Goal: Task Accomplishment & Management: Manage account settings

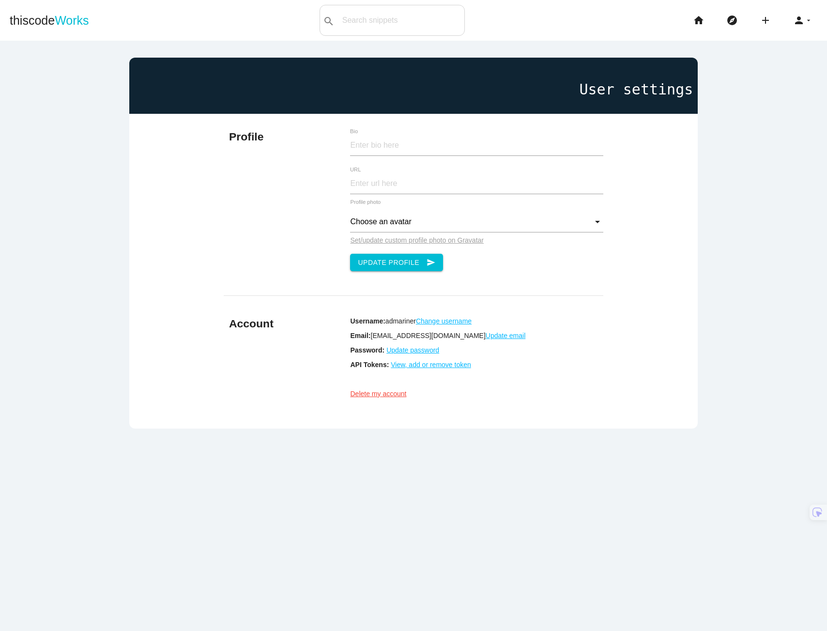
click at [396, 368] on u "View, add or remove token" at bounding box center [431, 365] width 80 height 8
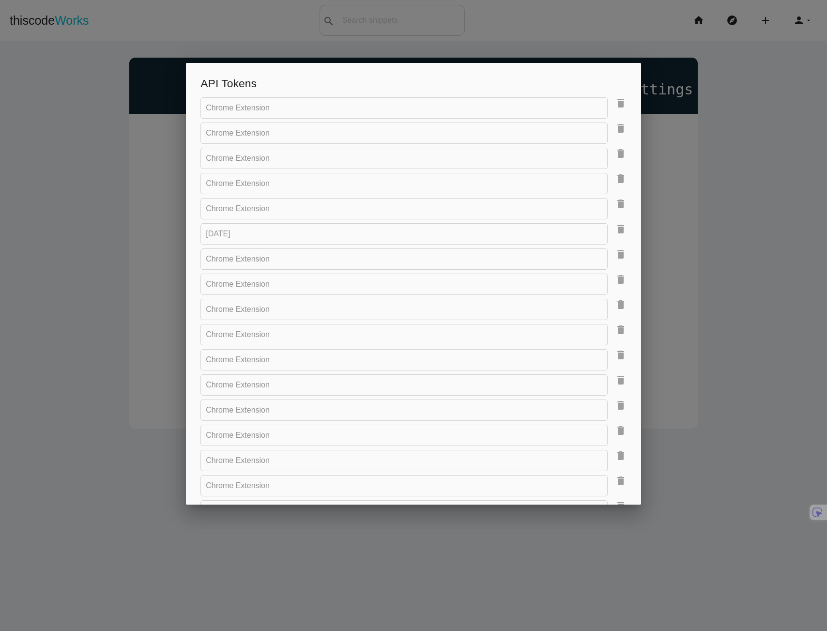
click at [615, 102] on icon "delete" at bounding box center [621, 103] width 12 height 12
click at [614, 102] on div at bounding box center [412, 107] width 425 height 21
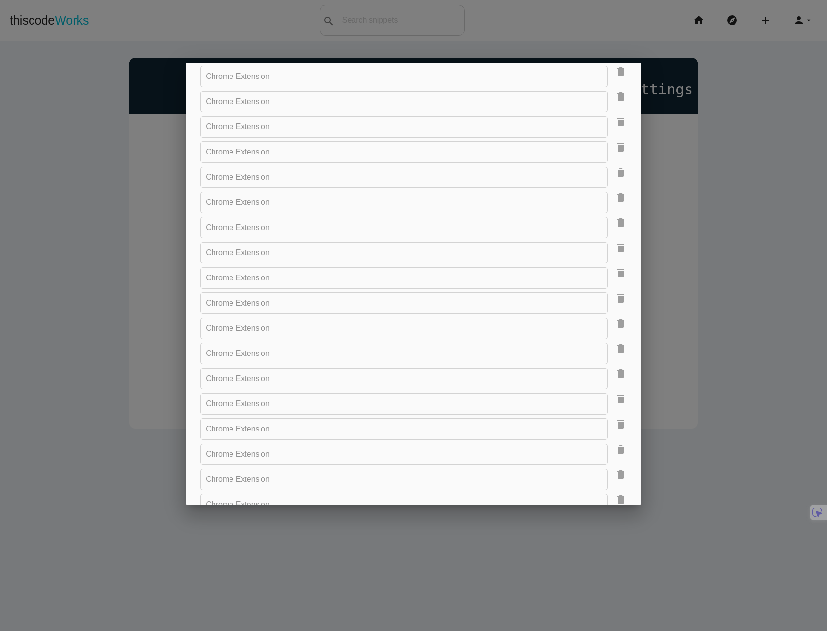
scroll to position [387, 0]
click at [618, 444] on icon "delete" at bounding box center [621, 446] width 12 height 12
click at [614, 444] on form "API Tokens Chrome Extension delete Chrome Extension delete Chrome Extension del…" at bounding box center [412, 205] width 425 height 1031
click at [608, 412] on link "delete" at bounding box center [616, 402] width 19 height 25
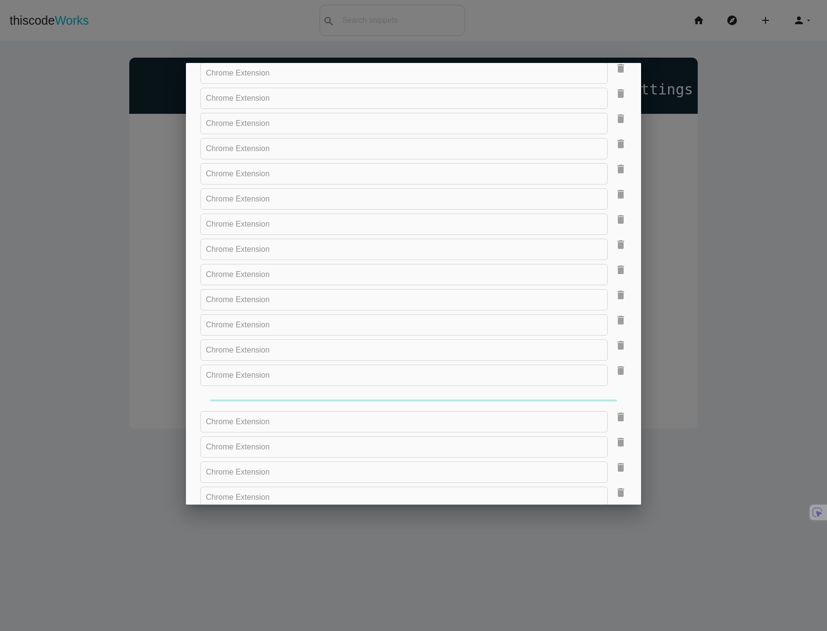
click at [615, 415] on form "API Tokens Chrome Extension delete Chrome Extension delete Chrome Extension del…" at bounding box center [412, 193] width 425 height 1006
click at [615, 415] on icon "delete" at bounding box center [621, 421] width 12 height 12
click at [614, 415] on div at bounding box center [412, 425] width 425 height 21
click at [615, 436] on icon "delete" at bounding box center [621, 442] width 12 height 12
click at [615, 420] on icon "delete" at bounding box center [621, 421] width 12 height 12
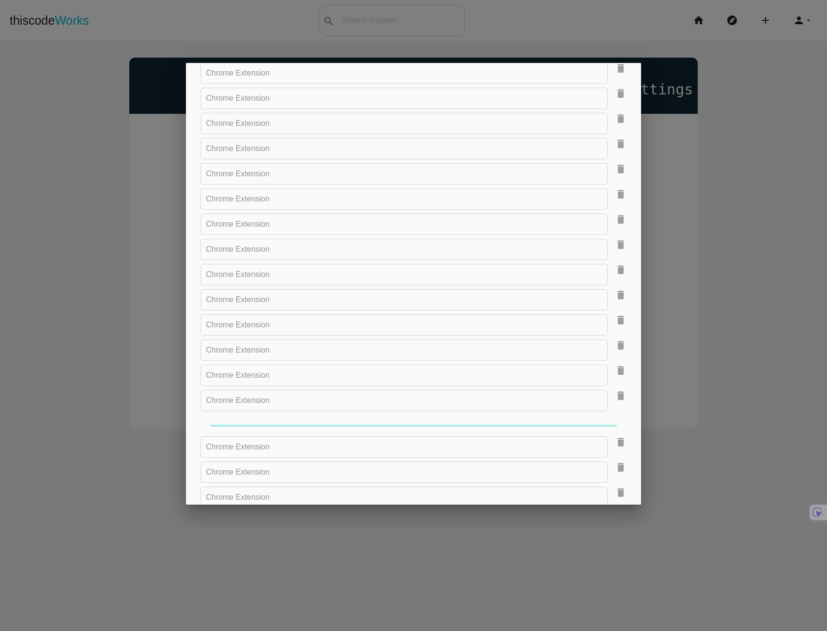
click at [616, 422] on form "API Tokens Chrome Extension delete Chrome Extension delete Chrome Extension del…" at bounding box center [412, 155] width 425 height 930
click at [616, 422] on icon "delete" at bounding box center [621, 421] width 12 height 12
click at [616, 422] on div at bounding box center [412, 425] width 425 height 21
click at [616, 422] on form "API Tokens Chrome Extension delete Chrome Extension delete Chrome Extension del…" at bounding box center [412, 142] width 425 height 905
click at [616, 422] on icon "delete" at bounding box center [621, 421] width 12 height 12
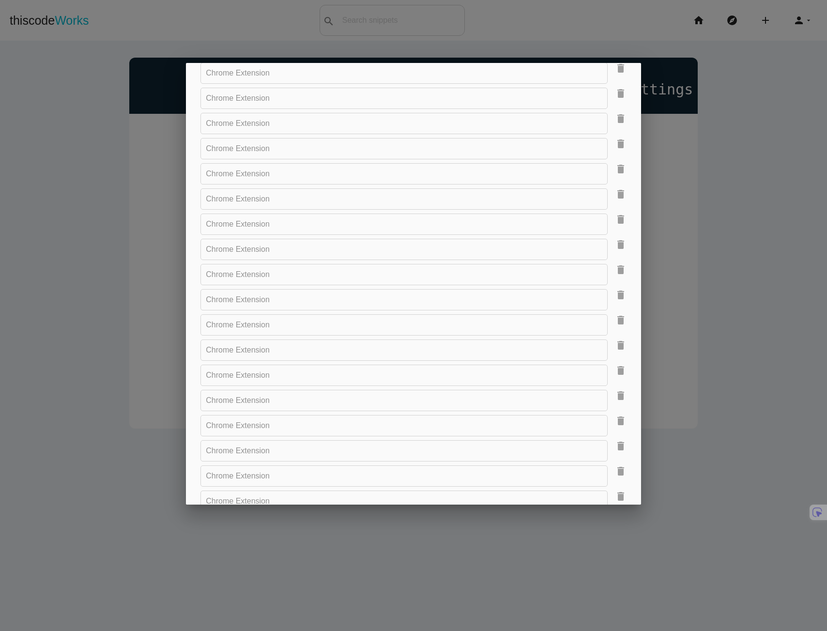
click at [616, 422] on div "Chrome Extension delete" at bounding box center [412, 427] width 425 height 25
click at [615, 248] on icon "delete" at bounding box center [621, 245] width 12 height 12
click at [614, 248] on div at bounding box center [412, 249] width 425 height 21
click at [615, 260] on icon "delete" at bounding box center [621, 266] width 12 height 12
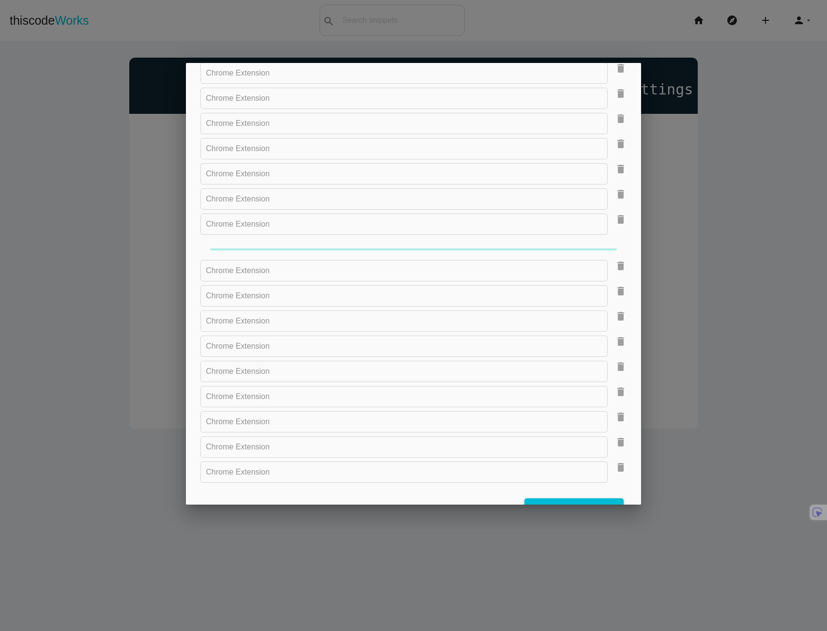
click at [615, 260] on icon "delete" at bounding box center [621, 266] width 12 height 12
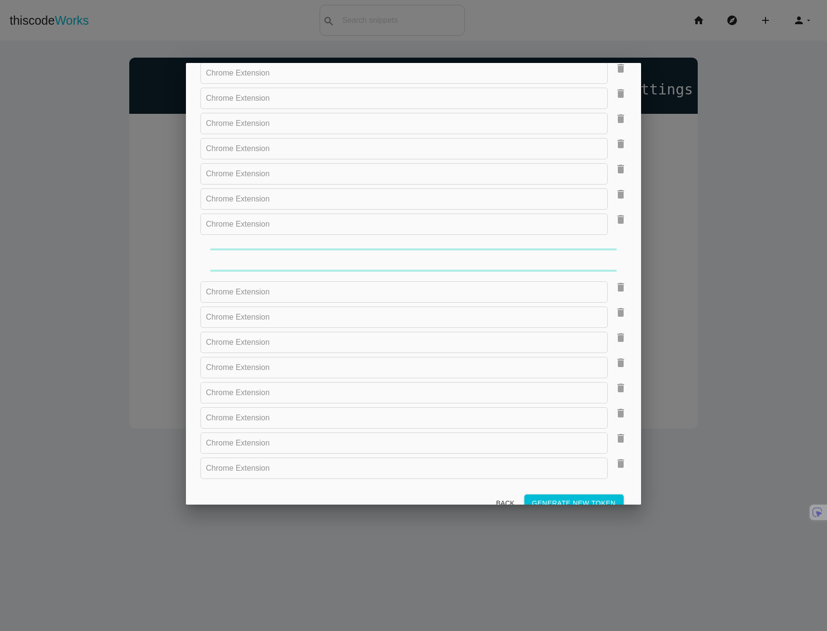
click at [611, 260] on form "API Tokens Chrome Extension delete Chrome Extension delete Chrome Extension del…" at bounding box center [412, 103] width 425 height 826
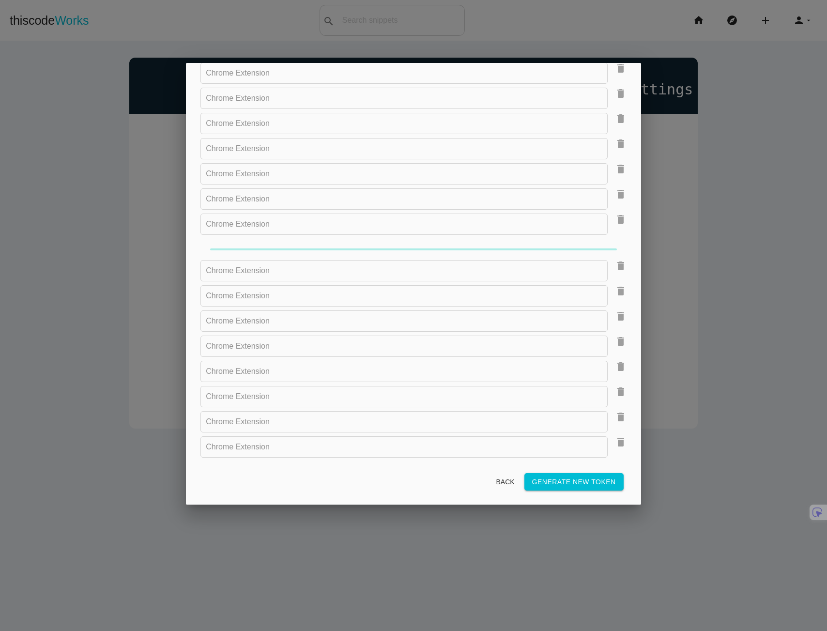
click at [615, 260] on icon "delete" at bounding box center [621, 266] width 12 height 12
click at [611, 260] on div "Chrome Extension delete" at bounding box center [412, 272] width 425 height 25
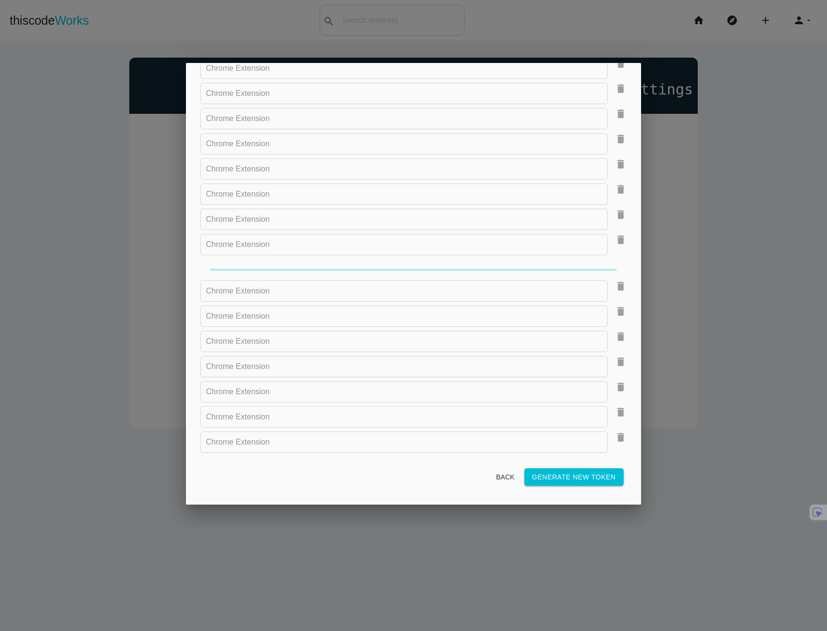
click at [611, 260] on form "API Tokens Chrome Extension delete Chrome Extension delete Chrome Extension del…" at bounding box center [412, 100] width 425 height 779
click at [615, 260] on icon "delete" at bounding box center [621, 261] width 12 height 12
click at [616, 261] on div at bounding box center [412, 269] width 425 height 21
click at [613, 244] on link "delete" at bounding box center [616, 242] width 19 height 25
click at [613, 244] on div at bounding box center [412, 244] width 425 height 21
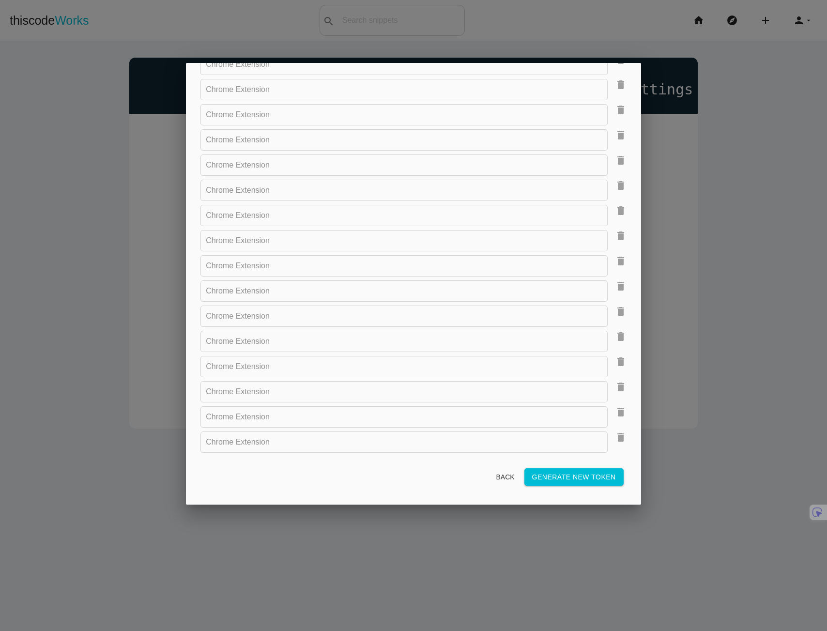
click at [613, 244] on link "delete" at bounding box center [616, 242] width 19 height 25
click at [613, 245] on form "API Tokens Chrome Extension delete Chrome Extension delete Chrome Extension del…" at bounding box center [412, 138] width 425 height 704
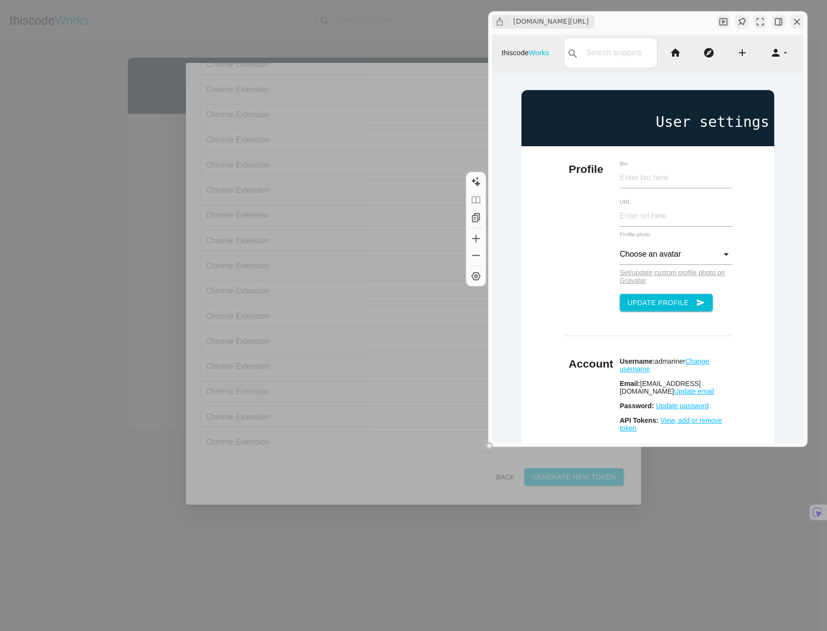
scroll to position [0, 0]
click at [796, 21] on icon "button" at bounding box center [797, 22] width 6 height 6
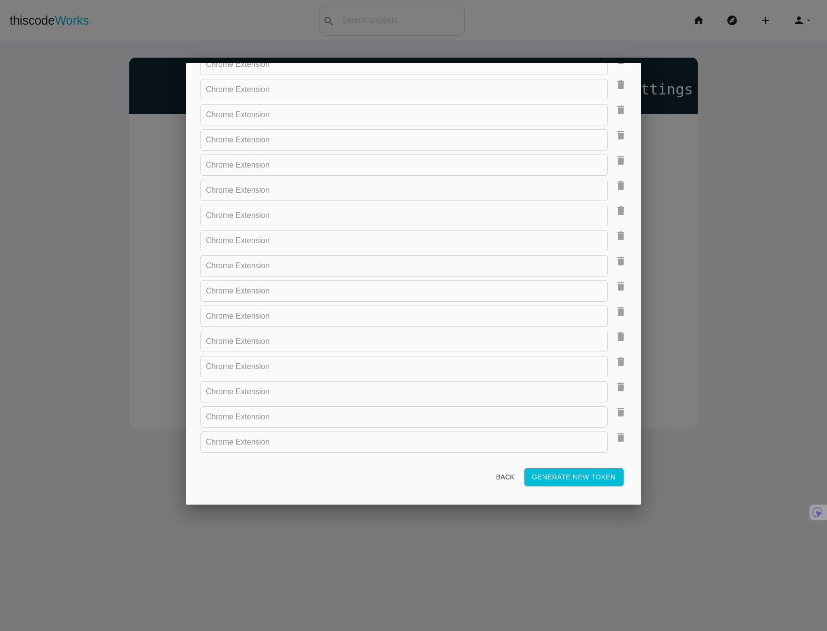
click at [615, 438] on icon "delete" at bounding box center [621, 437] width 12 height 12
drag, startPoint x: 608, startPoint y: 424, endPoint x: 612, endPoint y: 416, distance: 8.9
click at [609, 424] on form "API Tokens Chrome Extension delete Chrome Extension delete Chrome Extension del…" at bounding box center [412, 150] width 425 height 678
click at [615, 413] on icon "delete" at bounding box center [621, 412] width 12 height 12
click at [618, 376] on link "delete" at bounding box center [616, 368] width 19 height 25
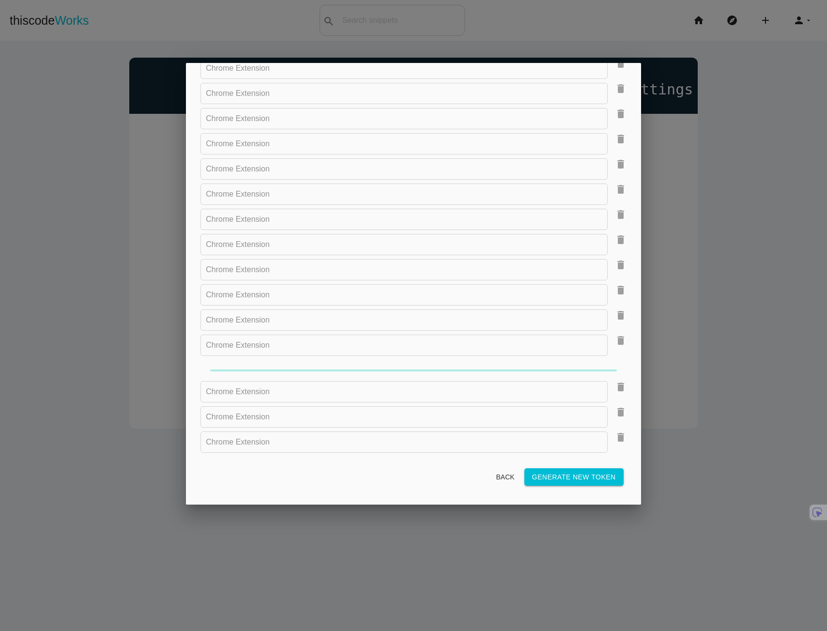
click at [613, 358] on link "delete" at bounding box center [616, 346] width 19 height 25
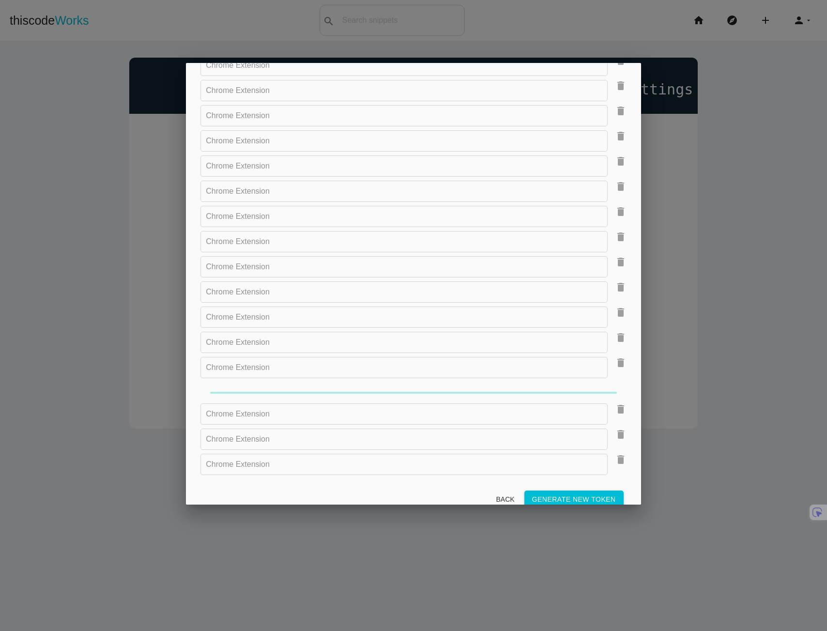
click at [615, 358] on icon "delete" at bounding box center [621, 363] width 12 height 12
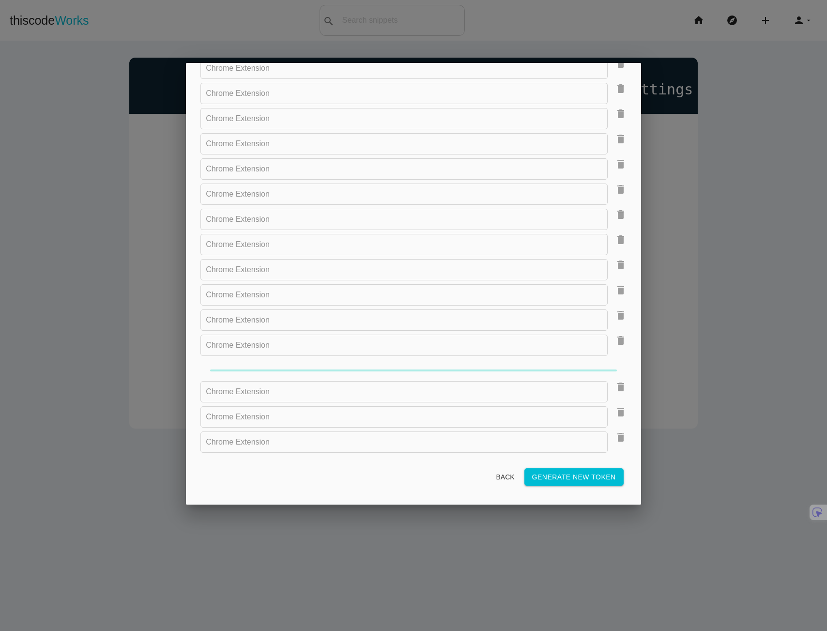
click at [613, 358] on link "delete" at bounding box center [616, 346] width 19 height 25
click at [615, 358] on icon "delete" at bounding box center [621, 363] width 12 height 12
click at [613, 358] on link "delete" at bounding box center [616, 346] width 19 height 25
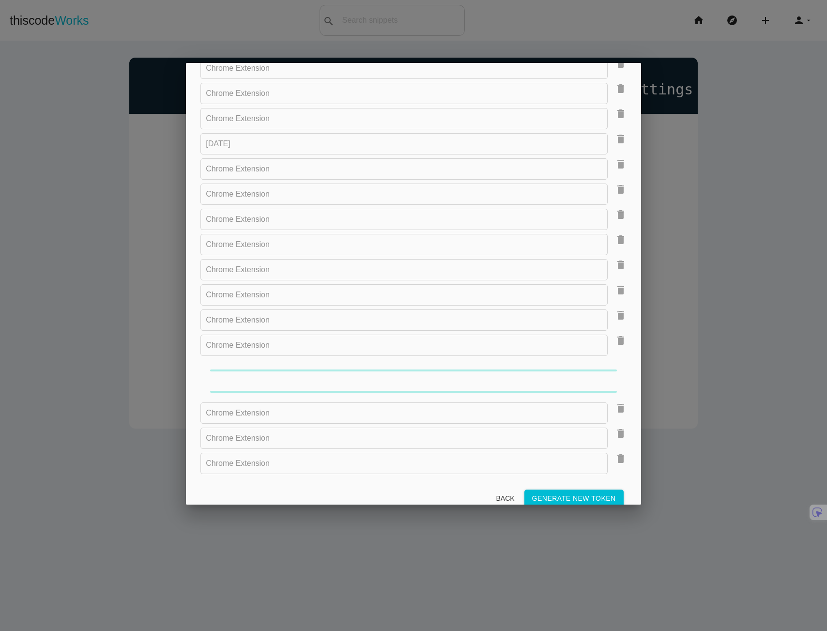
click at [613, 358] on link "delete" at bounding box center [616, 346] width 19 height 25
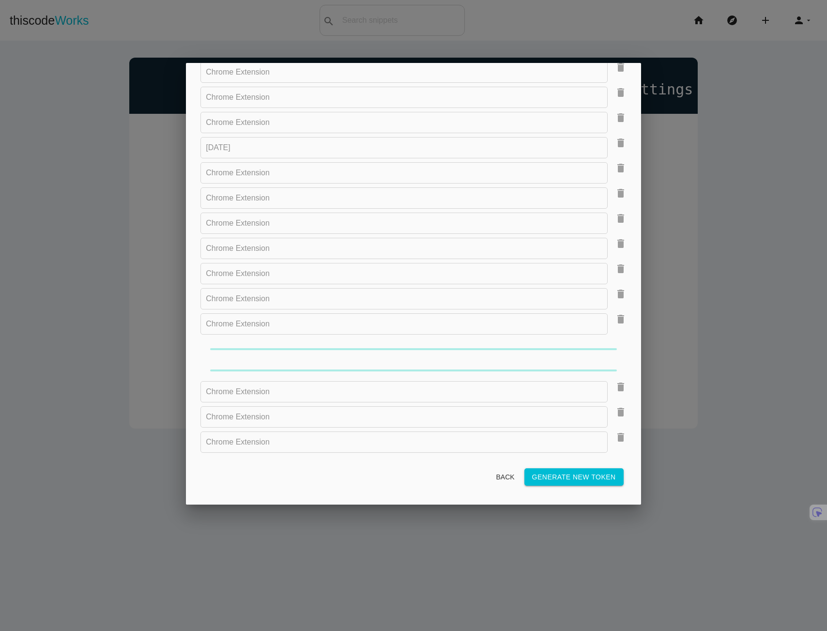
click at [613, 338] on link "delete" at bounding box center [616, 325] width 19 height 25
click at [613, 358] on form "API Tokens Chrome Extension delete Chrome Extension delete Chrome Extension del…" at bounding box center [412, 266] width 425 height 448
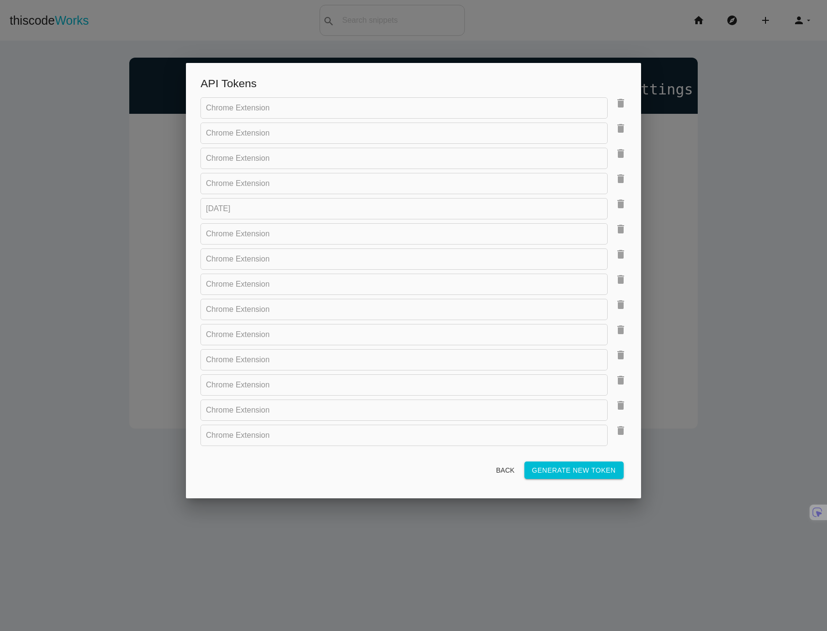
click at [613, 358] on link "delete" at bounding box center [616, 361] width 19 height 25
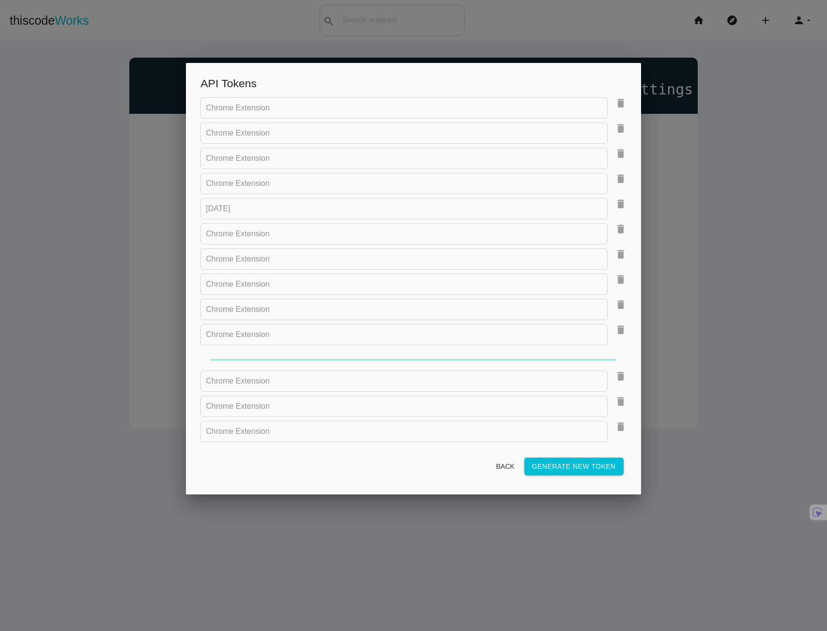
click at [613, 359] on div at bounding box center [413, 360] width 406 height 2
click at [613, 370] on link "delete" at bounding box center [616, 382] width 19 height 25
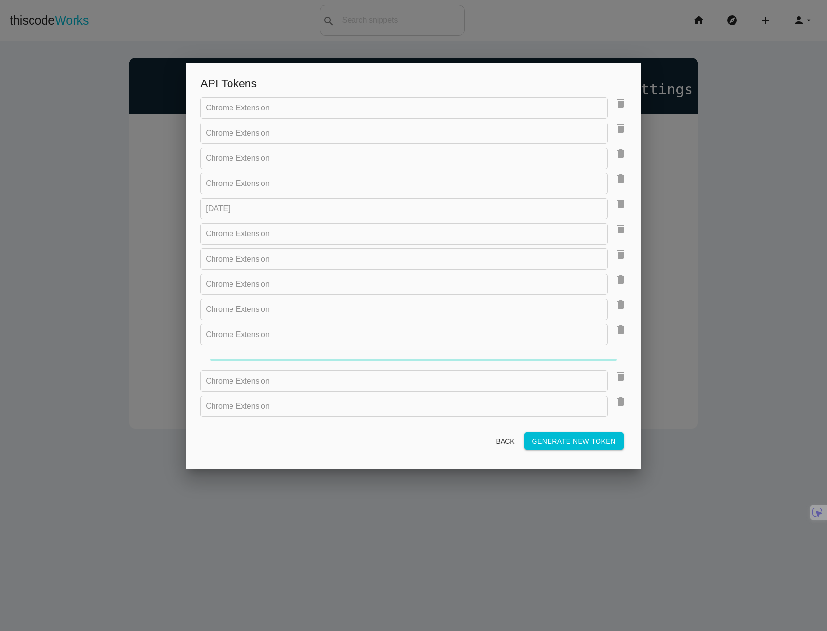
click at [613, 359] on div at bounding box center [413, 360] width 406 height 2
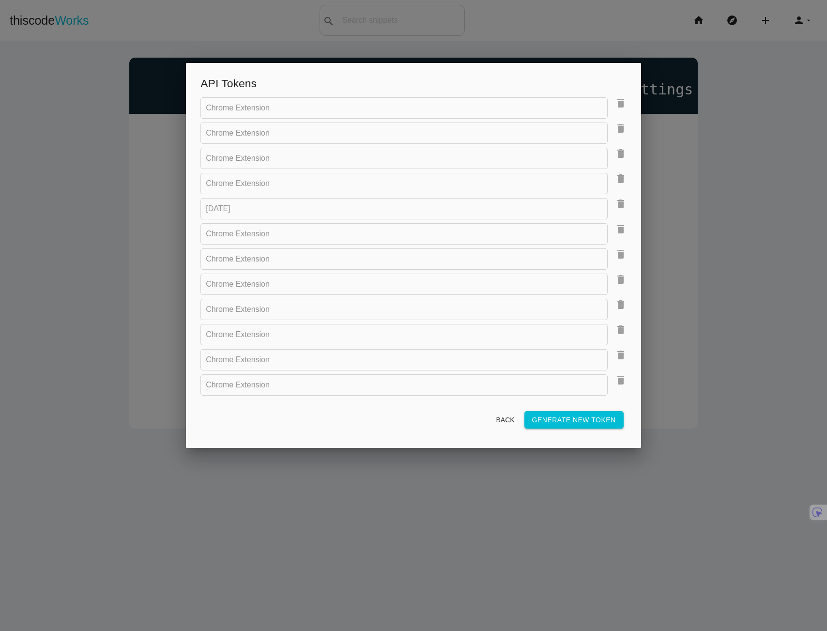
click at [622, 158] on icon "delete" at bounding box center [621, 154] width 12 height 12
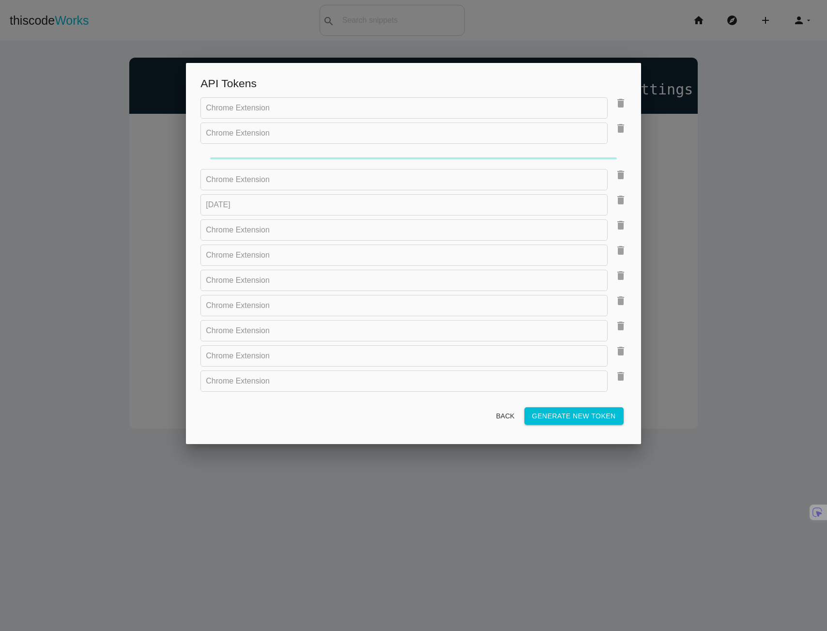
click at [622, 158] on div at bounding box center [412, 158] width 425 height 21
click at [622, 169] on icon "delete" at bounding box center [621, 175] width 12 height 12
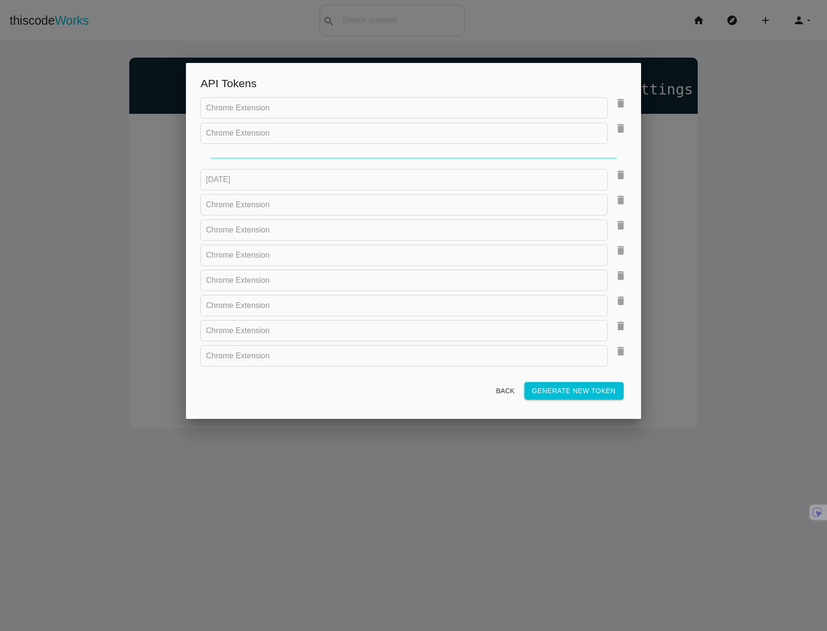
click at [622, 158] on div at bounding box center [412, 158] width 425 height 21
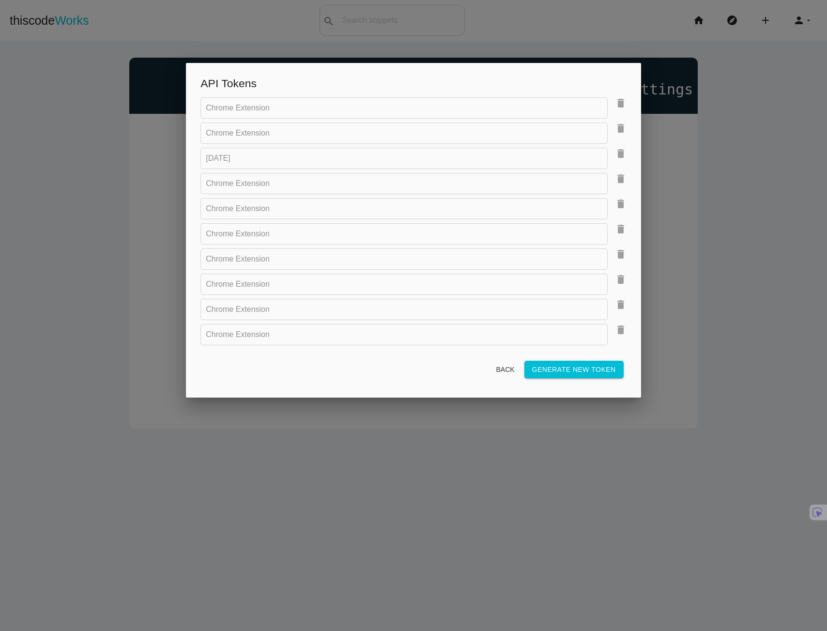
click at [622, 158] on icon "delete" at bounding box center [621, 154] width 12 height 12
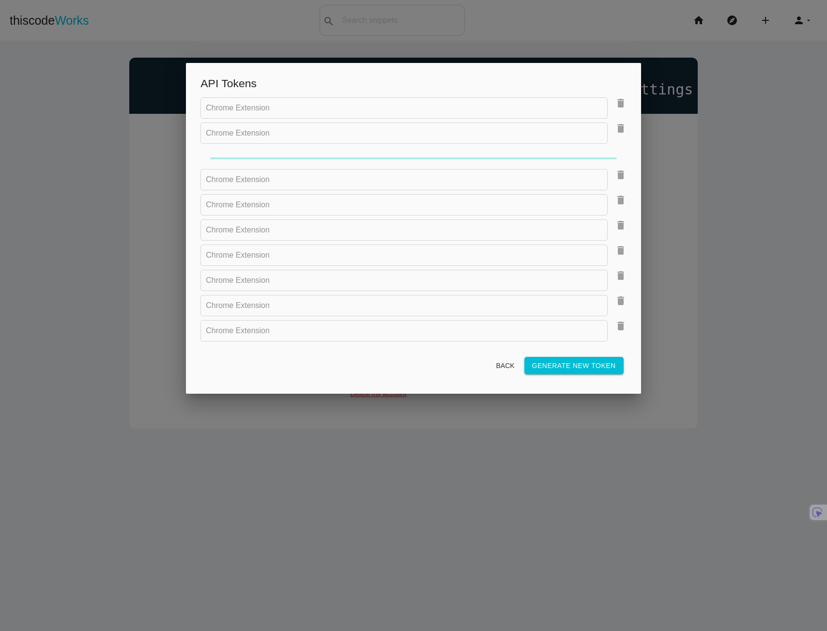
click at [622, 158] on div at bounding box center [412, 158] width 425 height 21
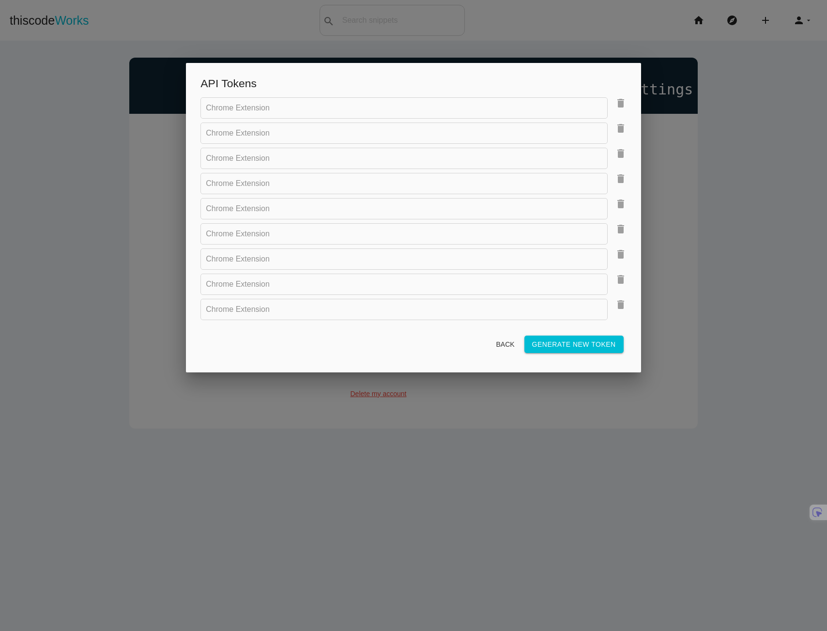
click at [622, 158] on icon "delete" at bounding box center [621, 154] width 12 height 12
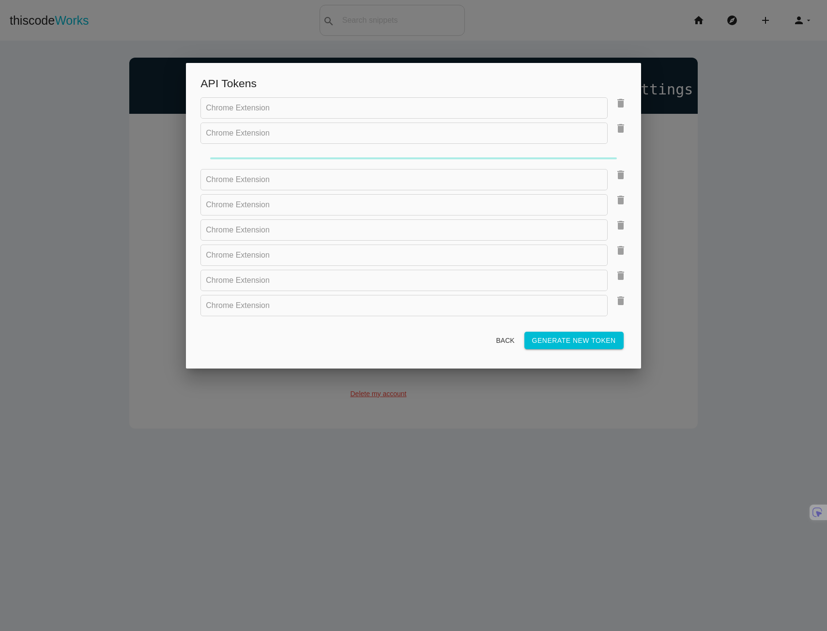
click at [622, 158] on div at bounding box center [412, 158] width 425 height 21
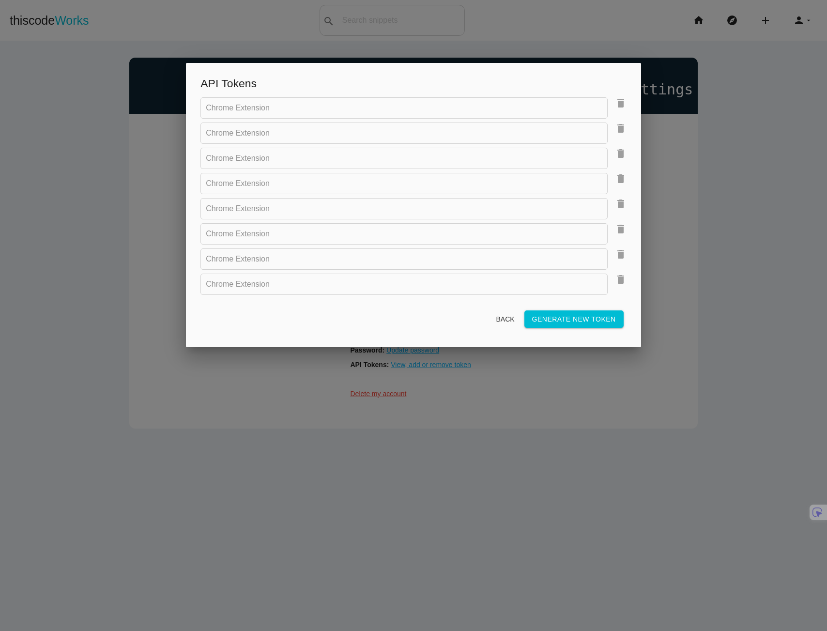
click at [622, 158] on icon "delete" at bounding box center [621, 154] width 12 height 12
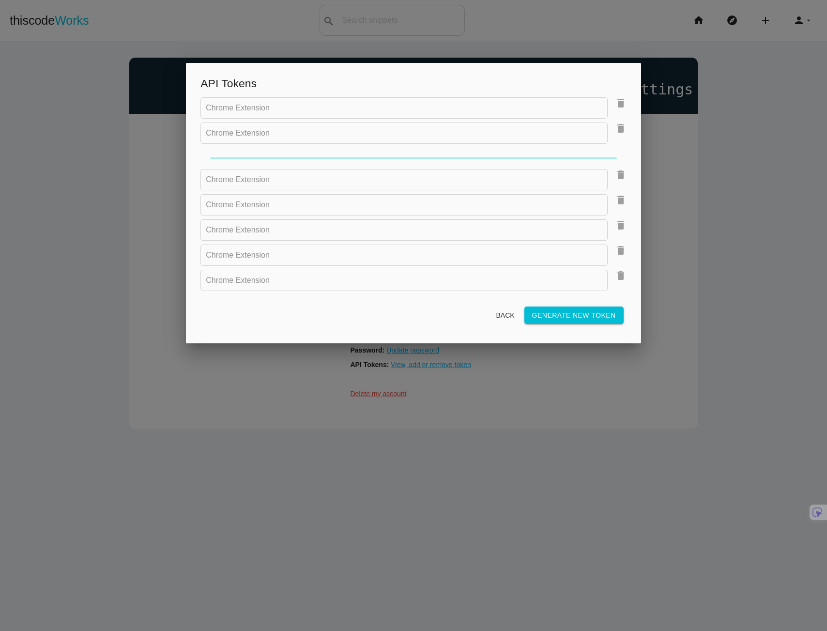
click at [622, 158] on div at bounding box center [412, 158] width 425 height 21
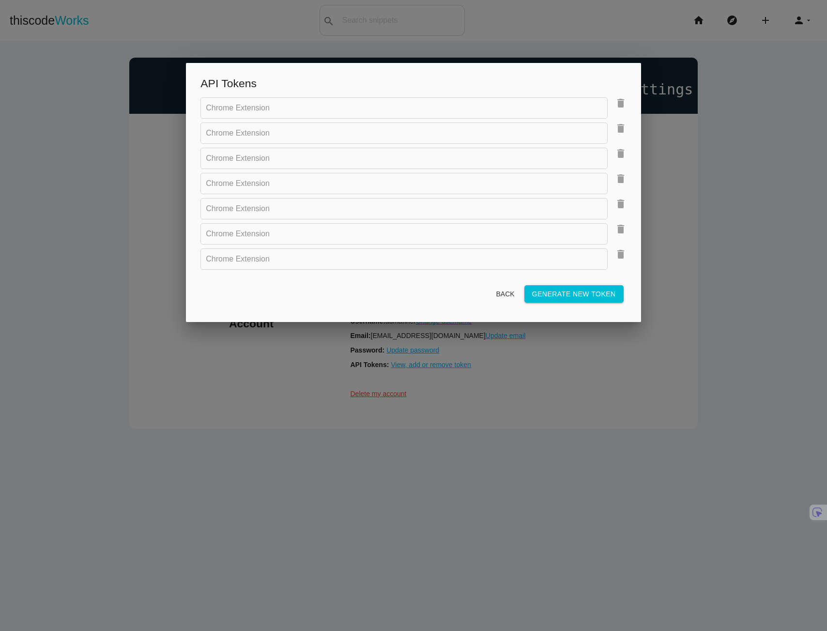
click at [622, 158] on icon "delete" at bounding box center [621, 154] width 12 height 12
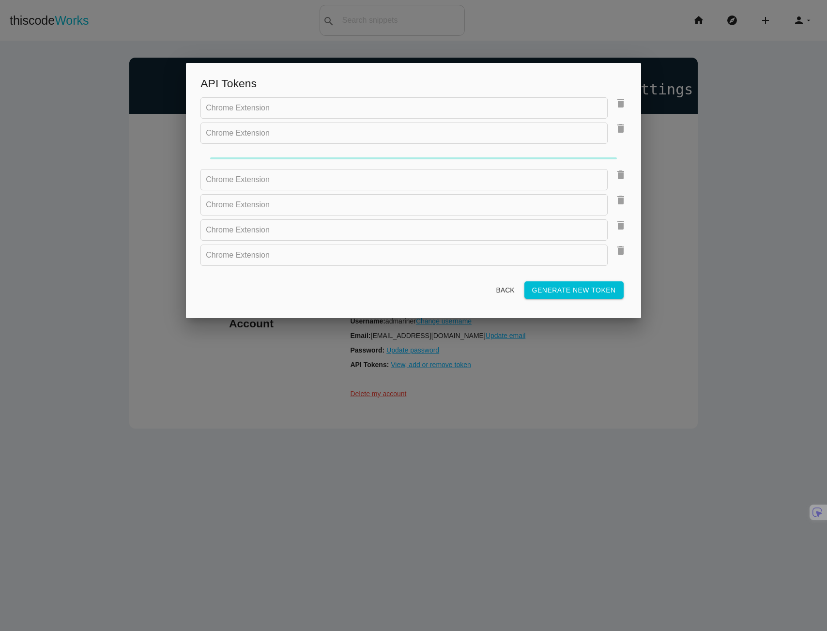
click at [622, 158] on div at bounding box center [412, 158] width 425 height 21
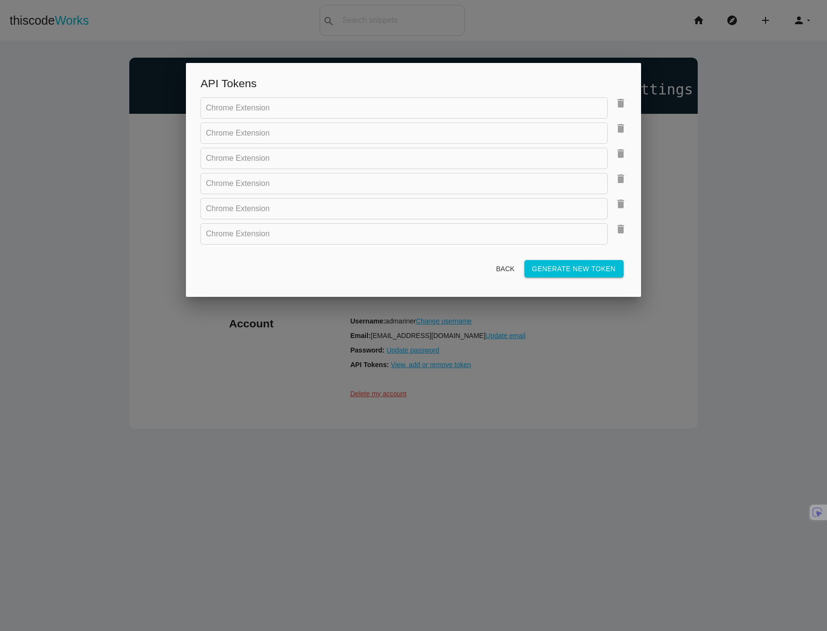
click at [622, 158] on icon "delete" at bounding box center [621, 154] width 12 height 12
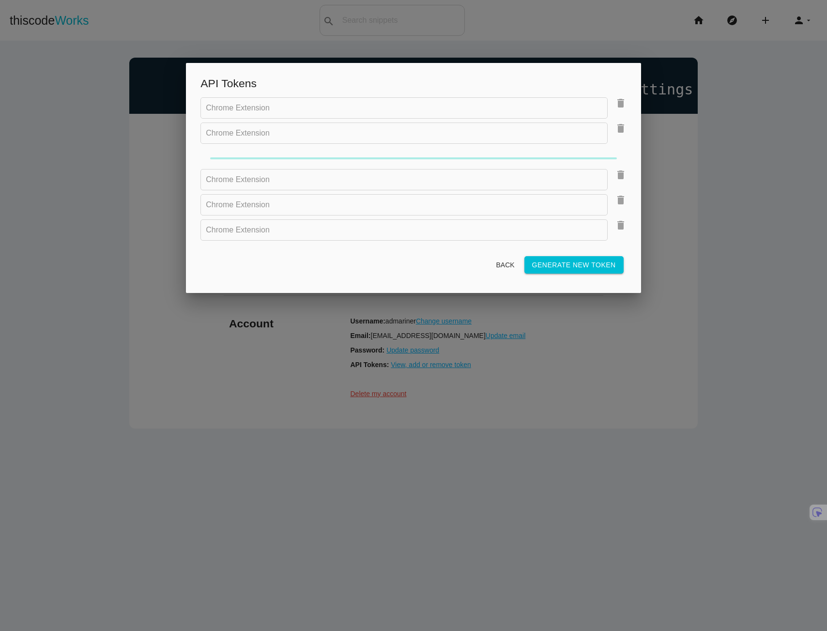
click at [622, 158] on form "API Tokens Chrome Extension delete Chrome Extension delete Chrome Extension del…" at bounding box center [412, 177] width 425 height 200
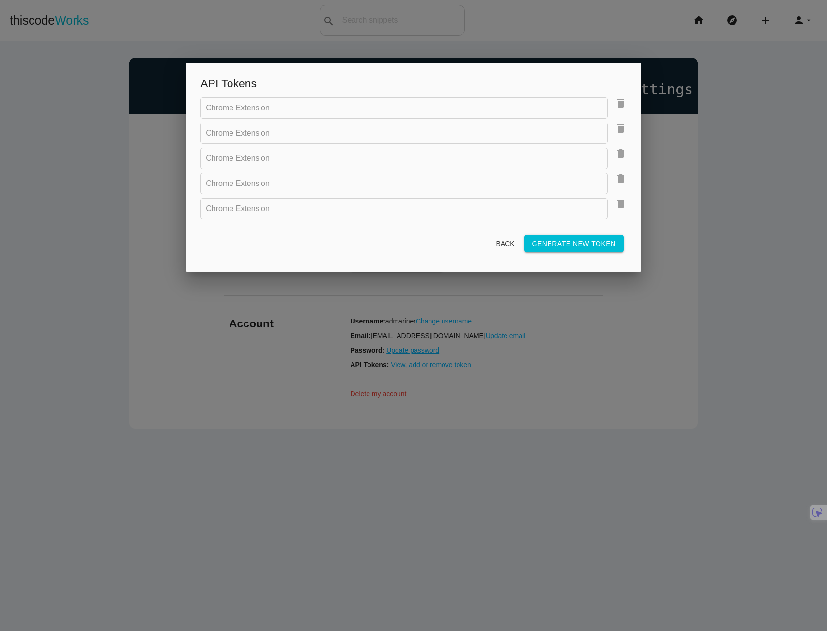
click at [622, 158] on icon "delete" at bounding box center [621, 154] width 12 height 12
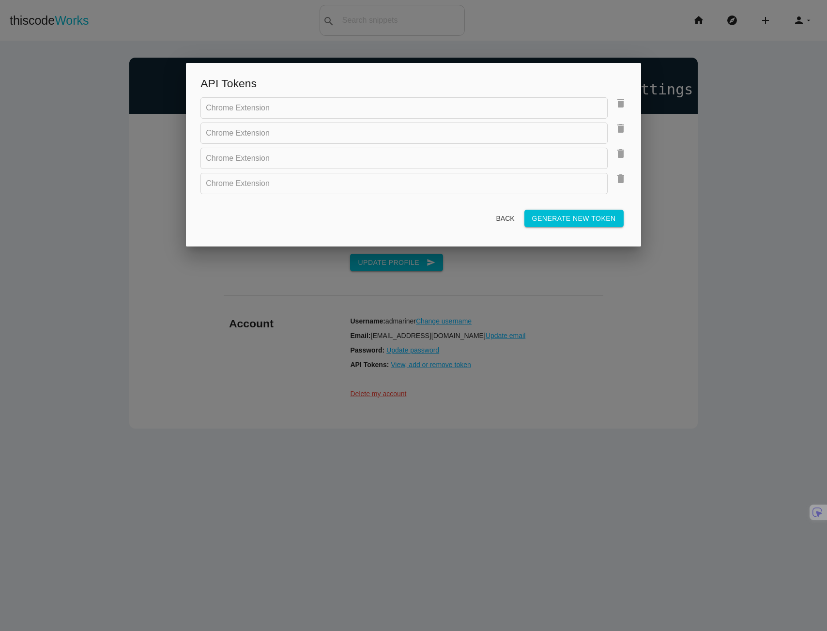
click at [622, 158] on icon "delete" at bounding box center [621, 154] width 12 height 12
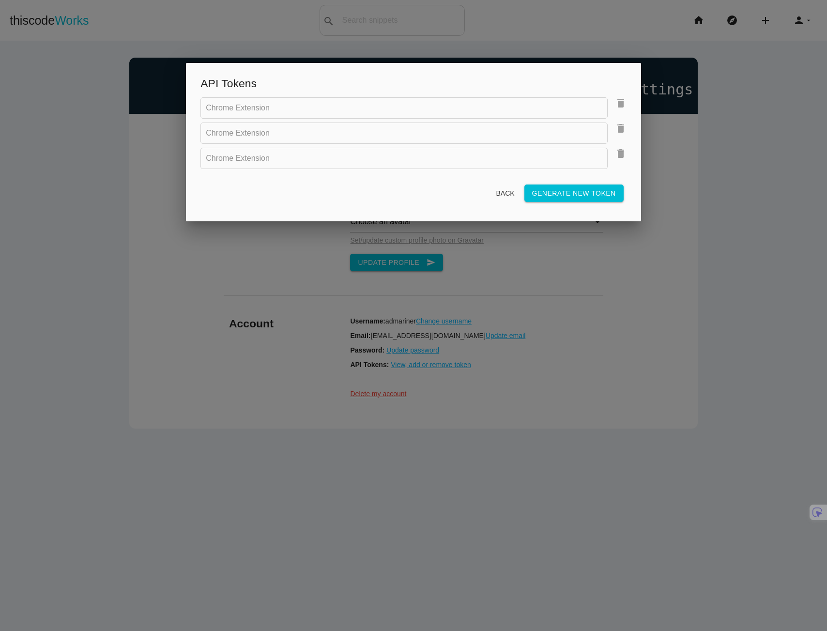
click at [622, 158] on icon "delete" at bounding box center [621, 154] width 12 height 12
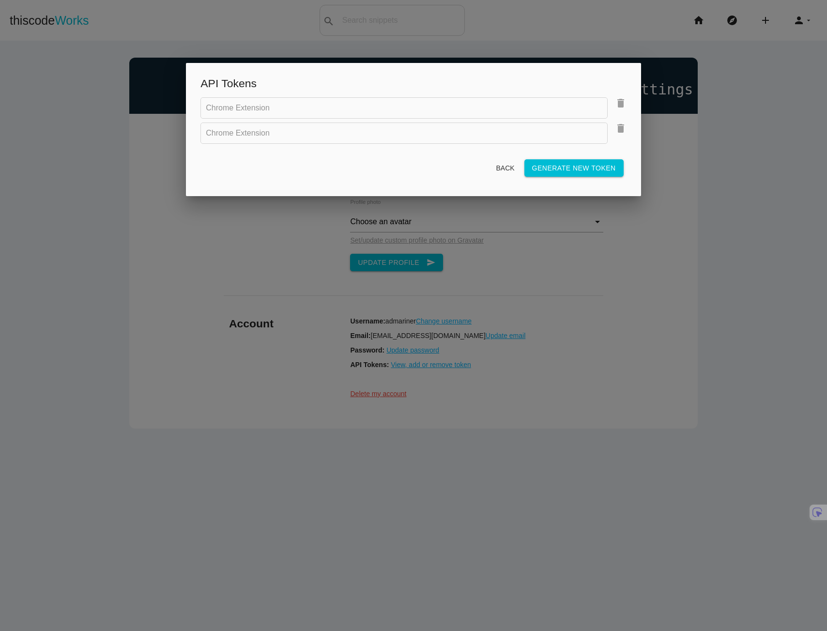
click at [625, 124] on icon "delete" at bounding box center [621, 128] width 12 height 12
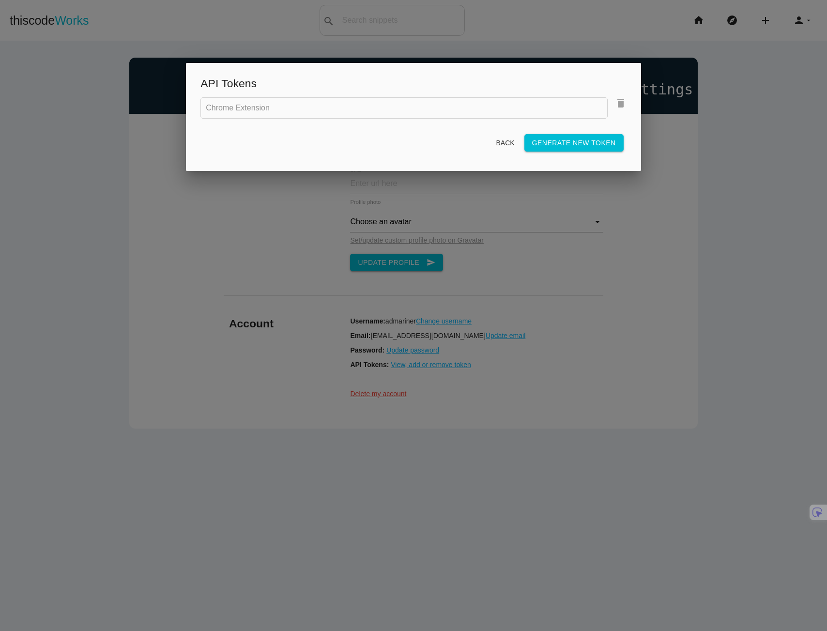
click at [633, 101] on div "API Tokens Chrome Extension delete Back Generate new token" at bounding box center [413, 116] width 454 height 107
click at [581, 134] on link "Generate new token" at bounding box center [573, 142] width 99 height 17
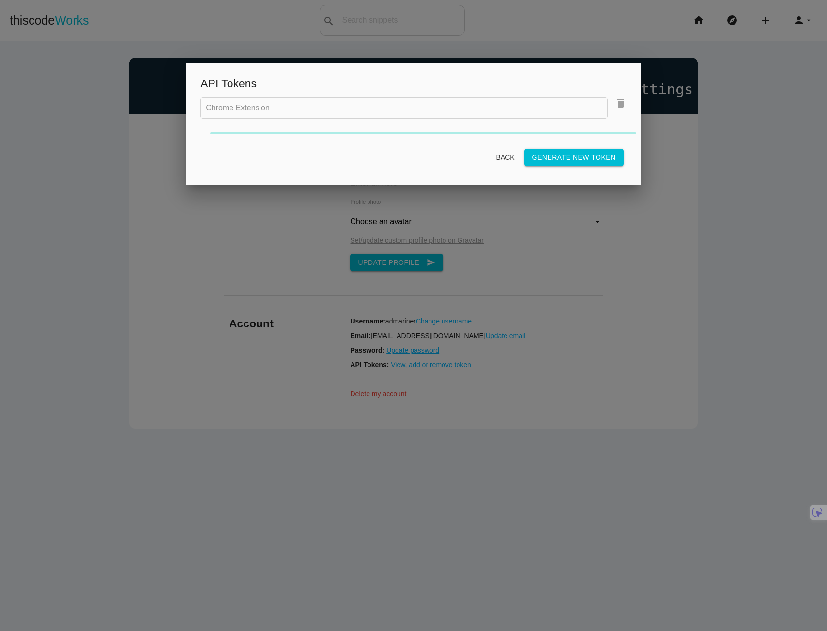
click at [619, 104] on icon "delete" at bounding box center [621, 103] width 12 height 12
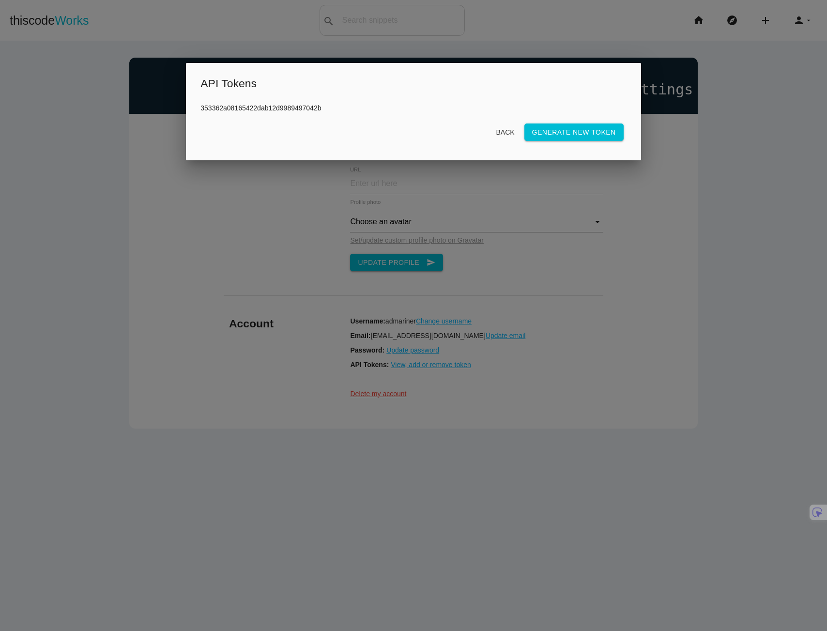
click at [257, 106] on p "353362a08165422dab12d9989497042b" at bounding box center [412, 108] width 425 height 8
copy p "353362a08165422dab12d9989497042b"
